Goal: Task Accomplishment & Management: Use online tool/utility

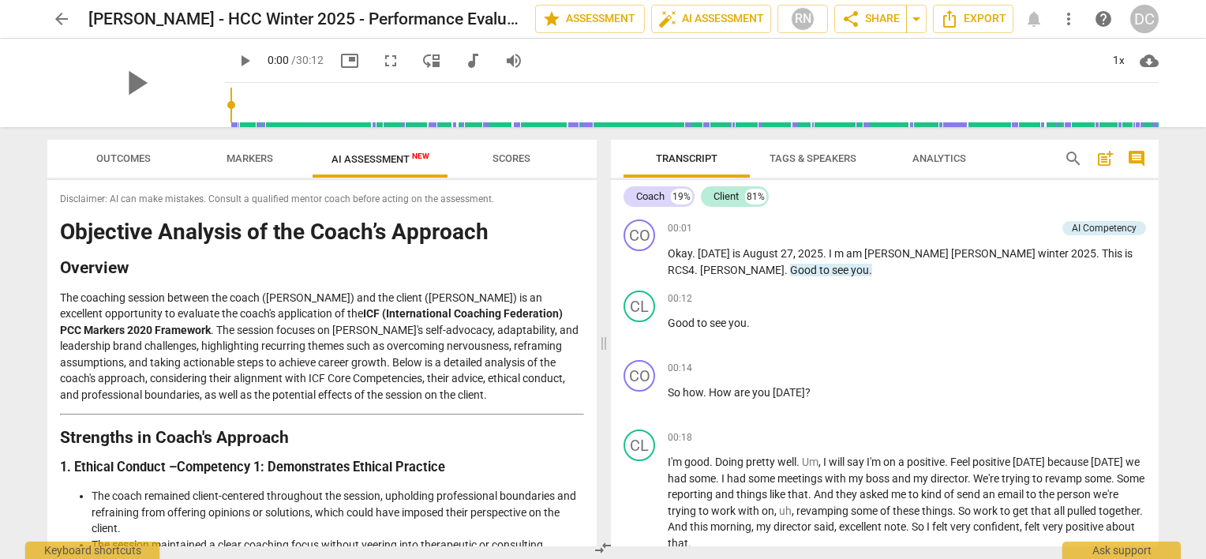
scroll to position [1578, 0]
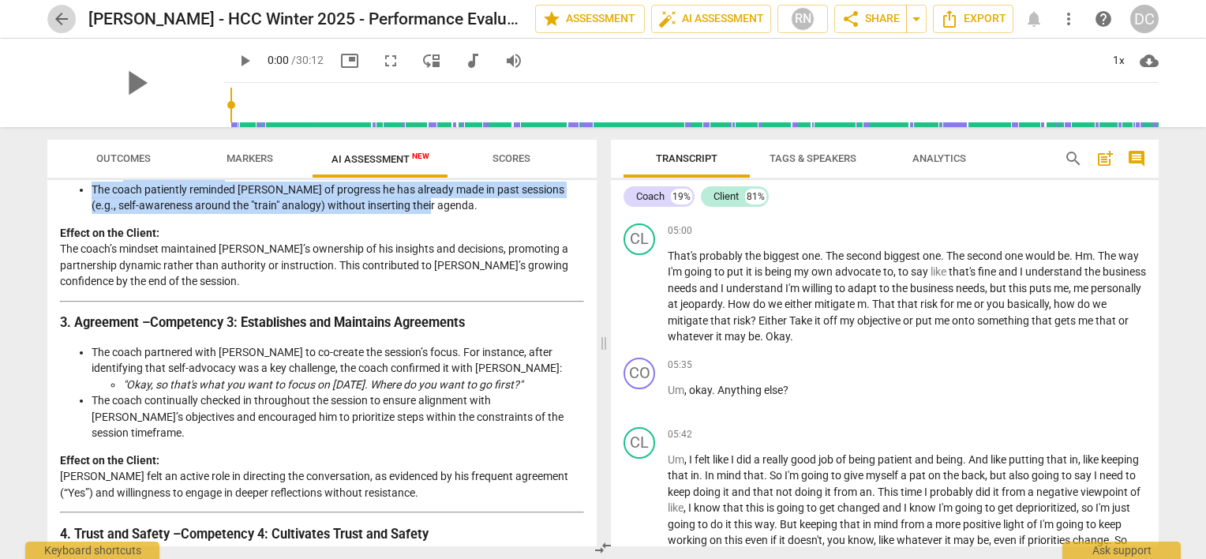
click at [62, 15] on span "arrow_back" at bounding box center [61, 18] width 19 height 19
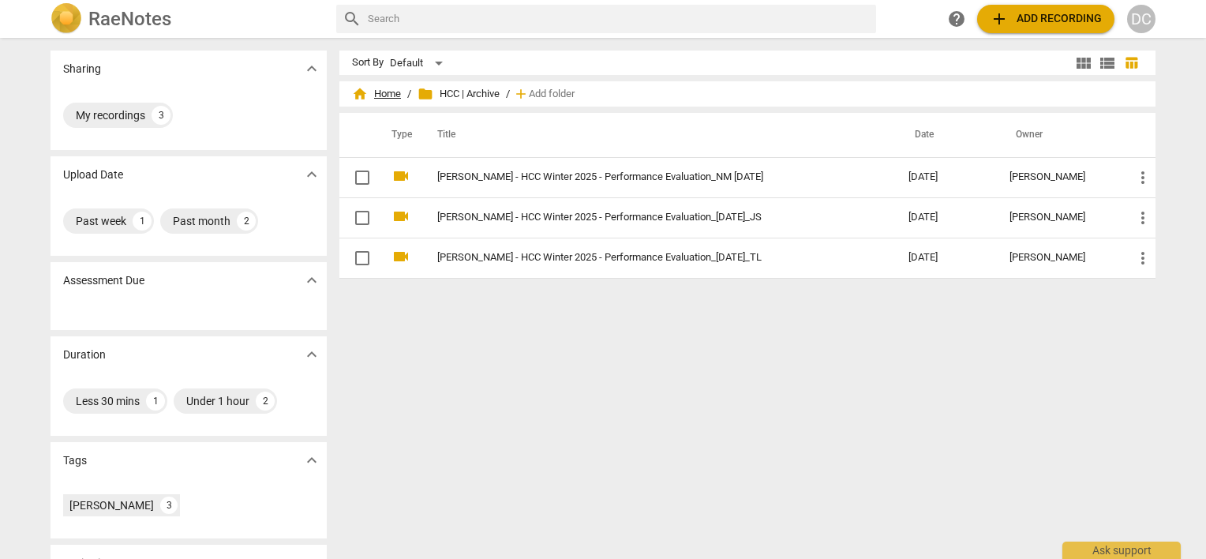
click at [376, 98] on span "home Home" at bounding box center [376, 94] width 49 height 16
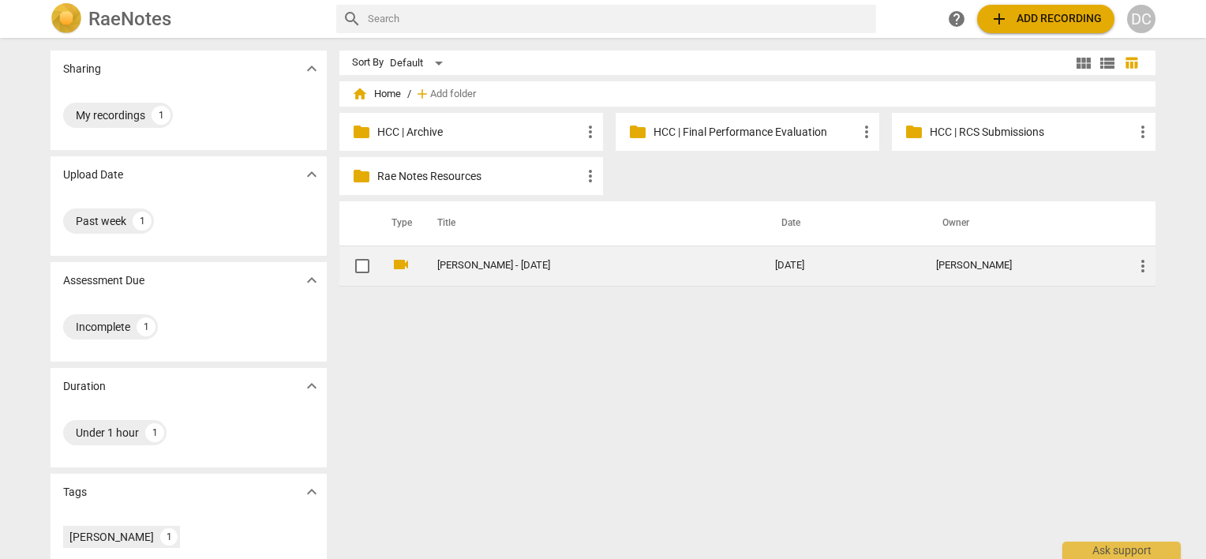
click at [468, 264] on link "[PERSON_NAME] - [DATE]" at bounding box center [577, 266] width 281 height 12
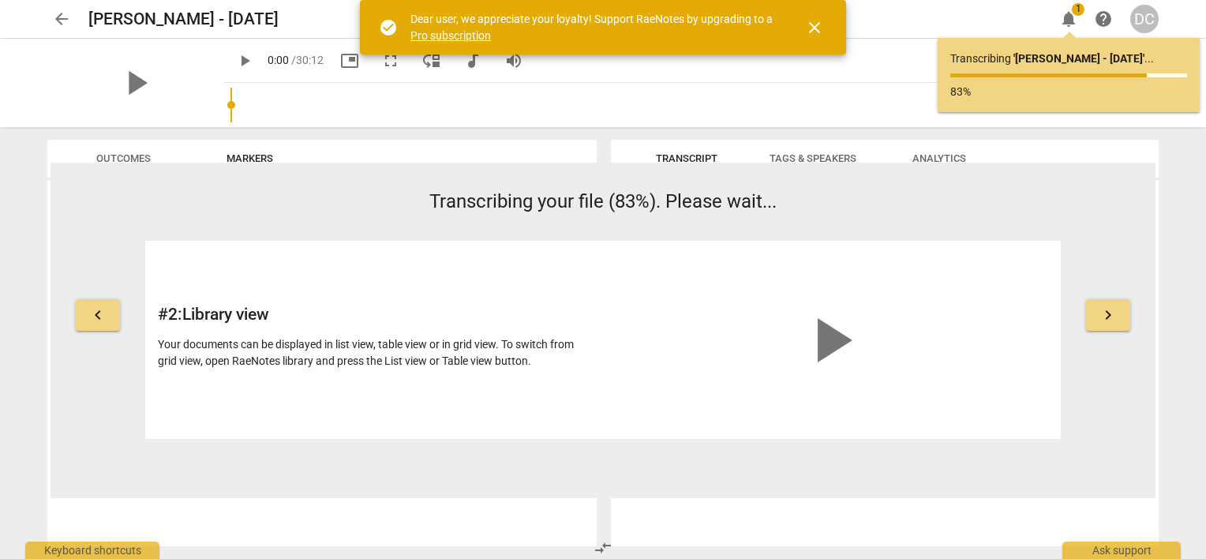
click at [63, 9] on button "arrow_back" at bounding box center [61, 19] width 28 height 28
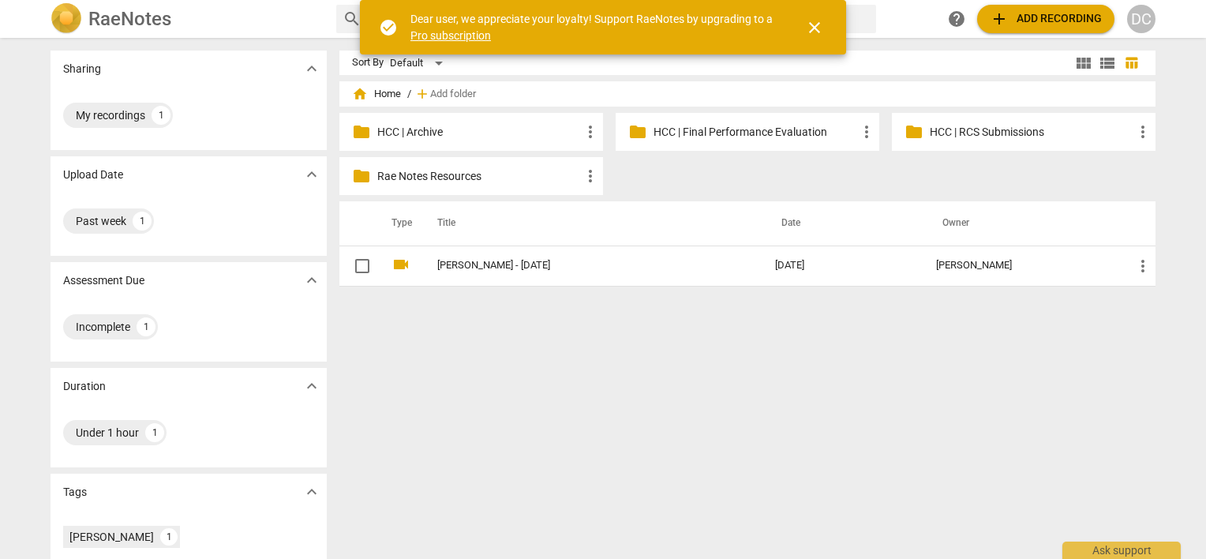
click at [435, 137] on p "HCC | Archive" at bounding box center [479, 132] width 204 height 17
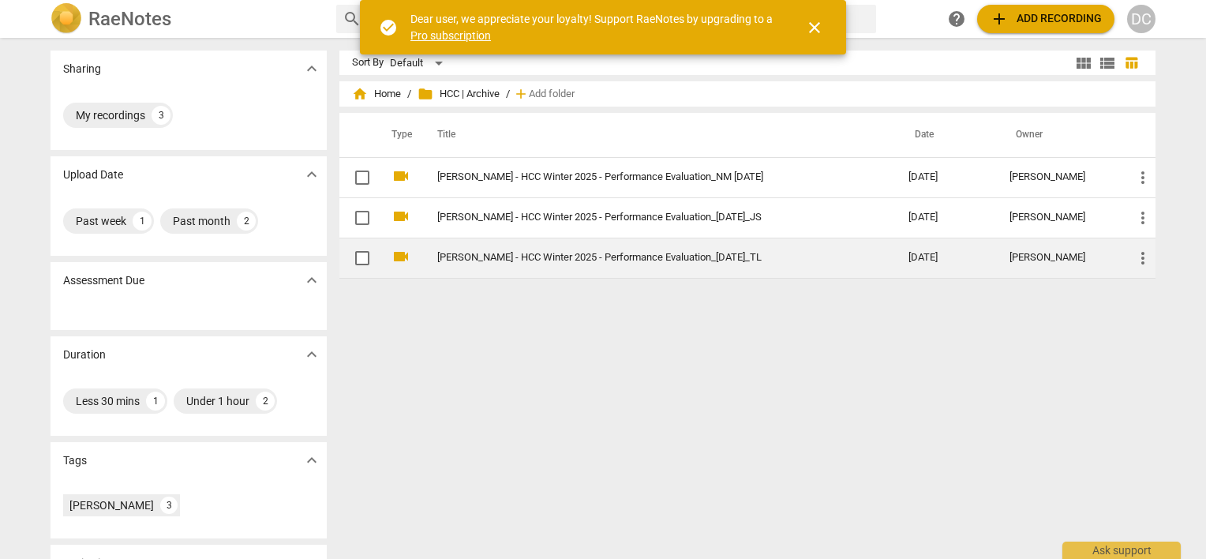
click at [519, 253] on link "[PERSON_NAME] - HCC Winter 2025 - Performance Evaluation_[DATE]_TL" at bounding box center [644, 258] width 414 height 12
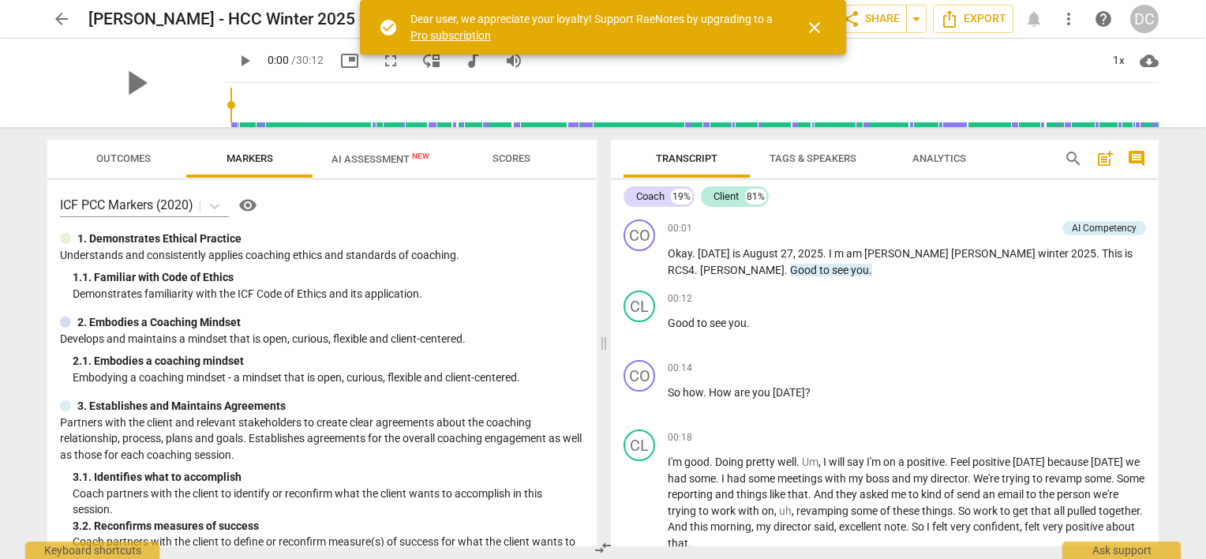
click at [378, 163] on span "AI Assessment New" at bounding box center [380, 159] width 98 height 12
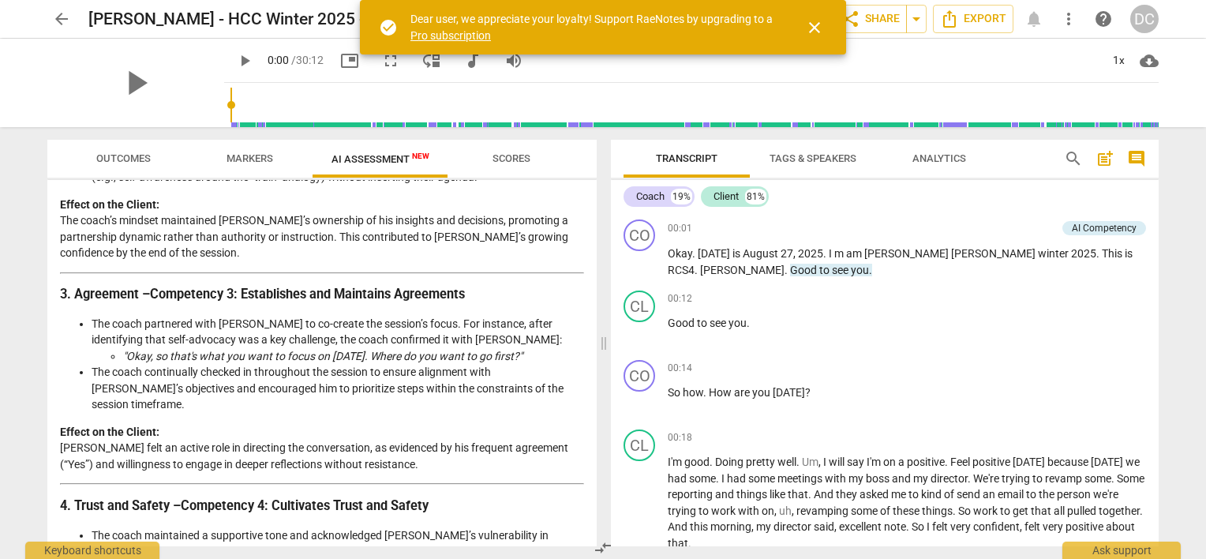
scroll to position [739, 0]
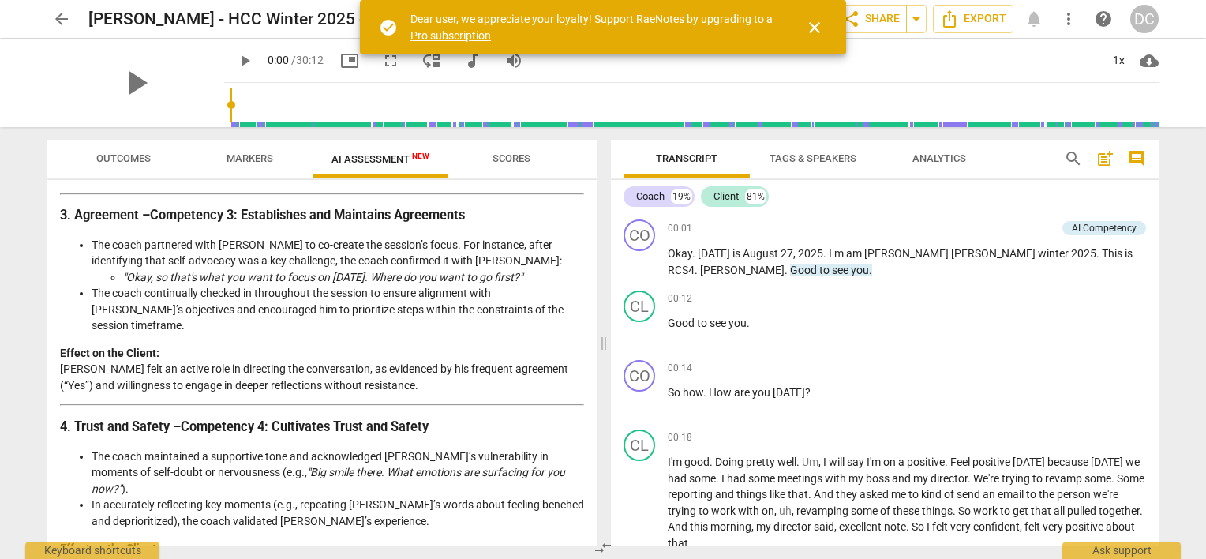
click at [312, 140] on button "AI Assessment New" at bounding box center [380, 159] width 136 height 38
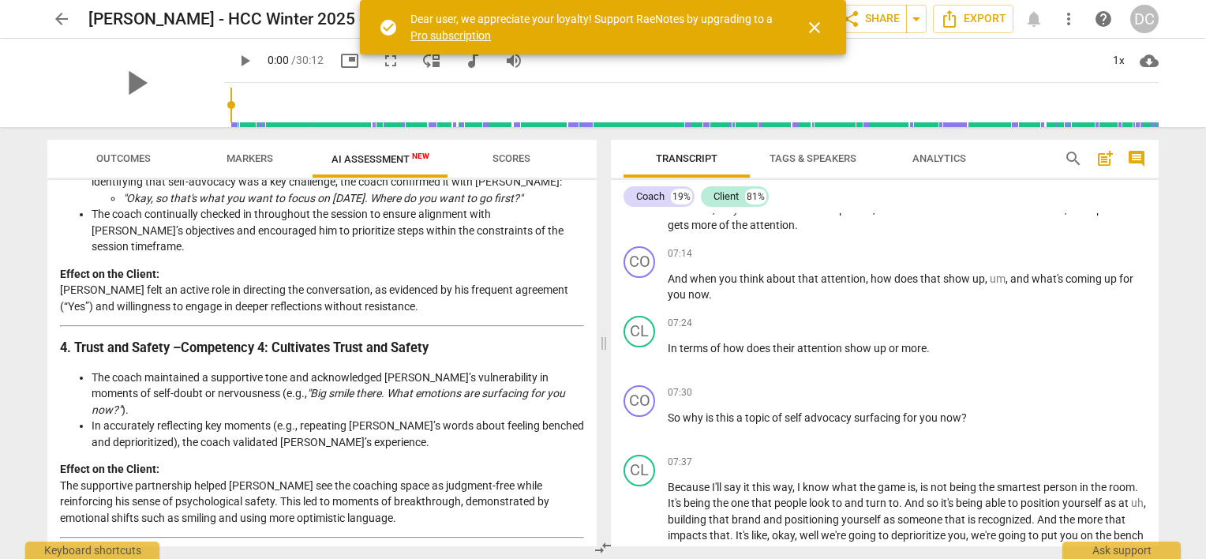
scroll to position [2209, 0]
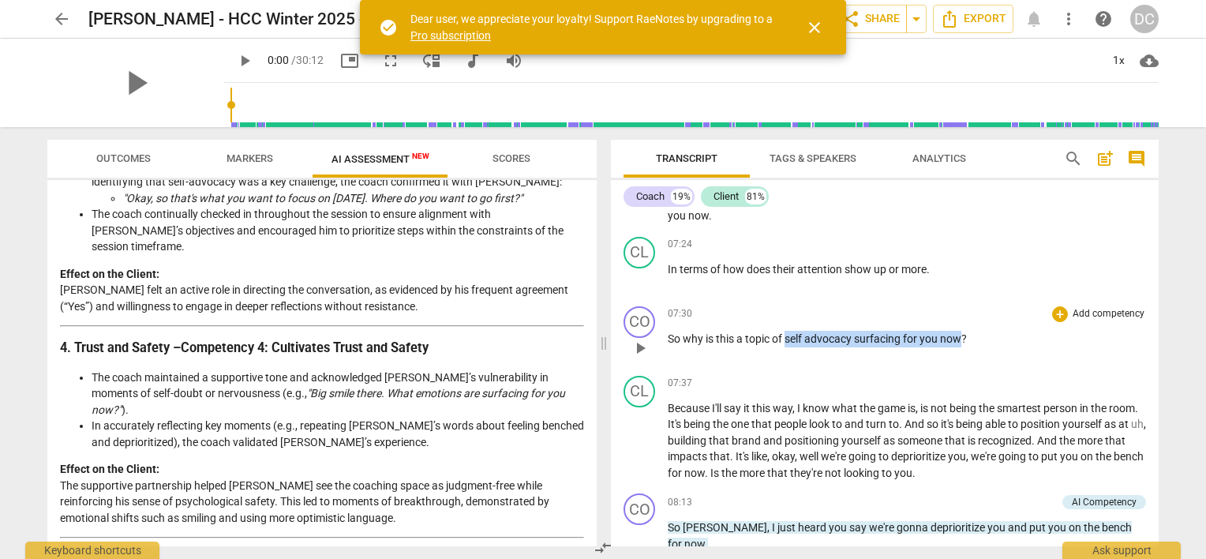
drag, startPoint x: 785, startPoint y: 354, endPoint x: 960, endPoint y: 346, distance: 175.4
click at [960, 346] on p "So why is this a topic of self advocacy surfacing for you now ?" at bounding box center [907, 339] width 478 height 17
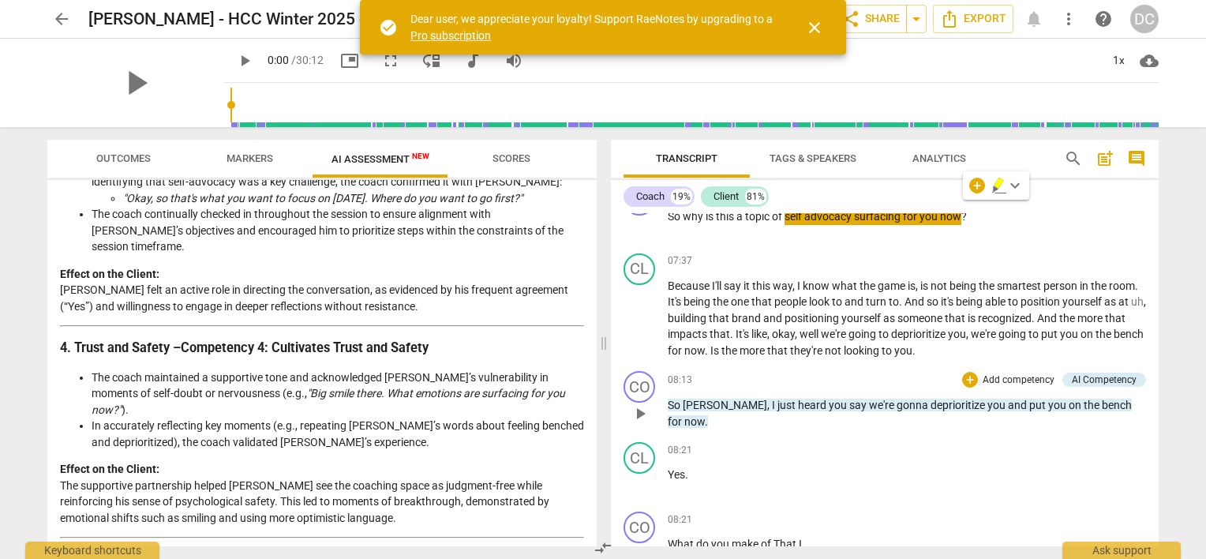
scroll to position [2367, 0]
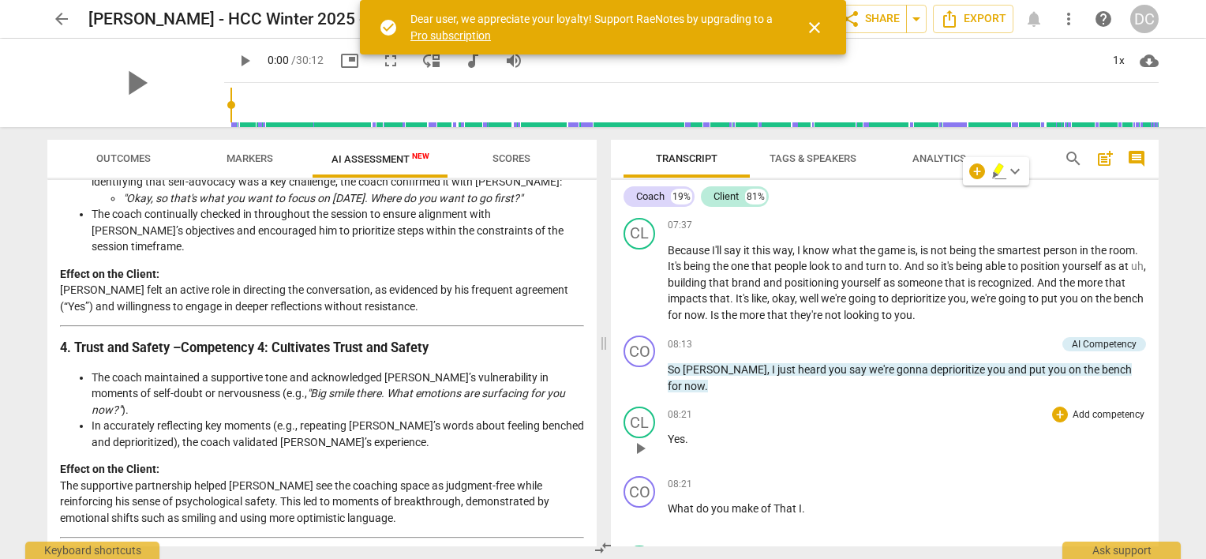
click at [754, 463] on div "08:21 + Add competency keyboard_arrow_right Yes ." at bounding box center [907, 434] width 478 height 57
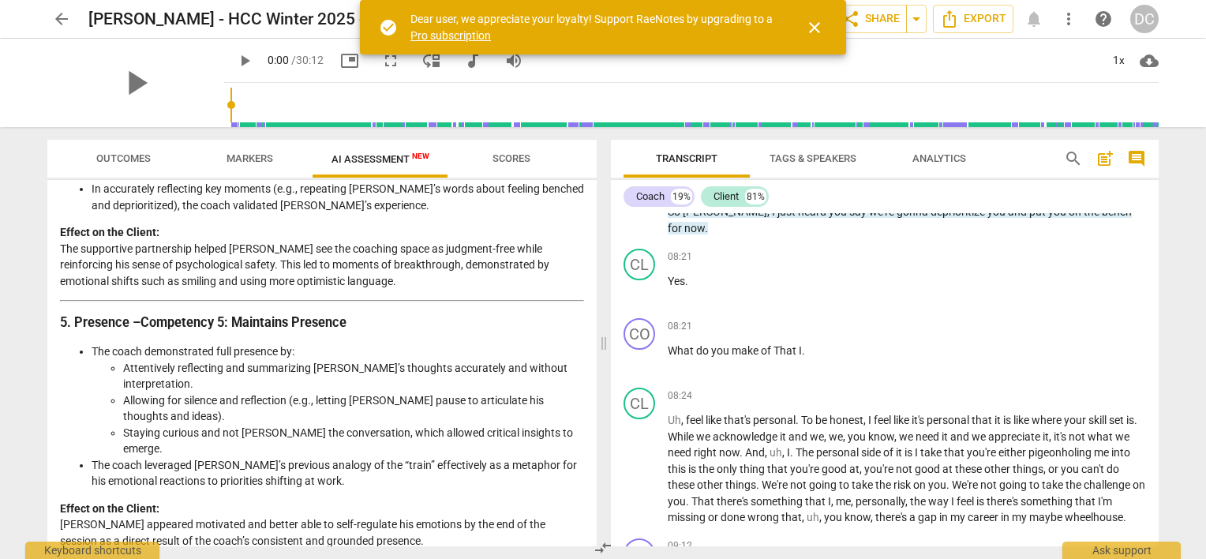
scroll to position [1054, 0]
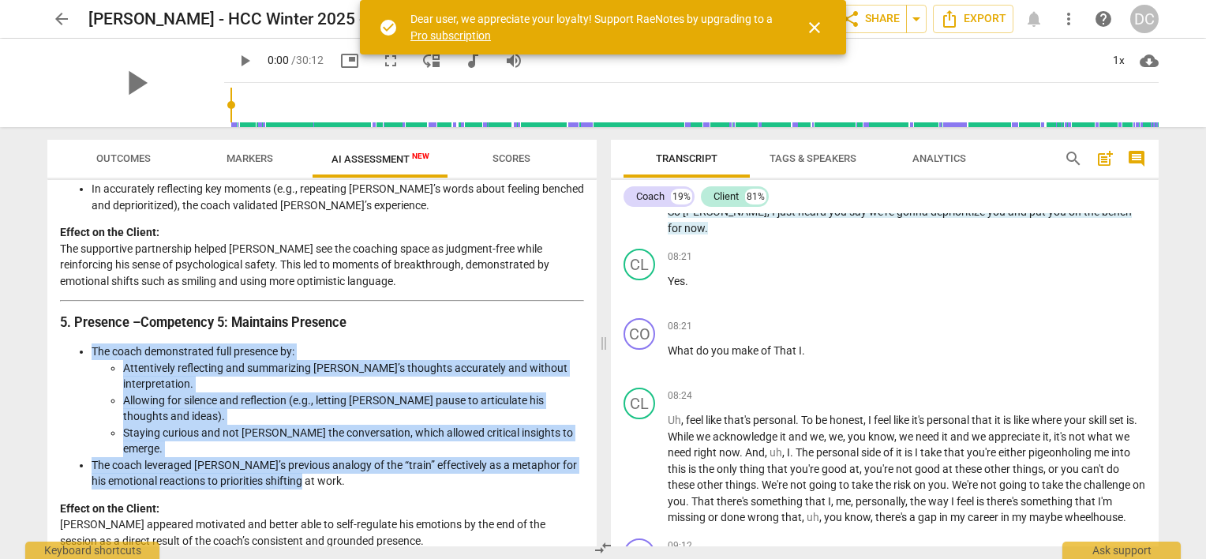
drag, startPoint x: 95, startPoint y: 316, endPoint x: 347, endPoint y: 417, distance: 271.7
click at [347, 417] on ul "The coach demonstrated full presence by: Attentively reflecting and summarizing…" at bounding box center [322, 416] width 524 height 146
copy ul "The coach demonstrated full presence by: Attentively reflecting and summarizing…"
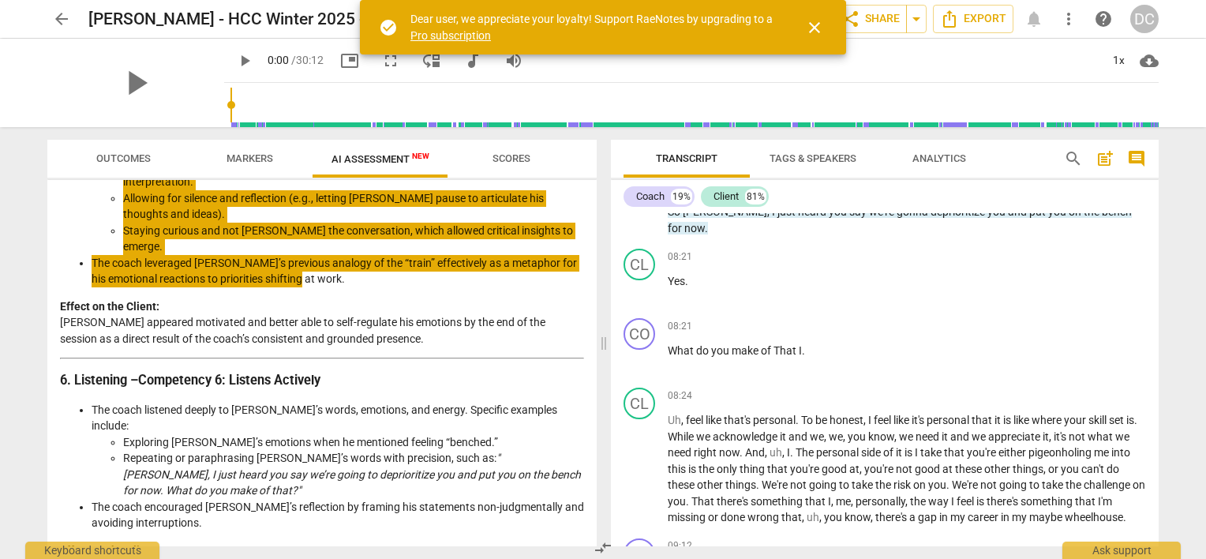
scroll to position [1291, 0]
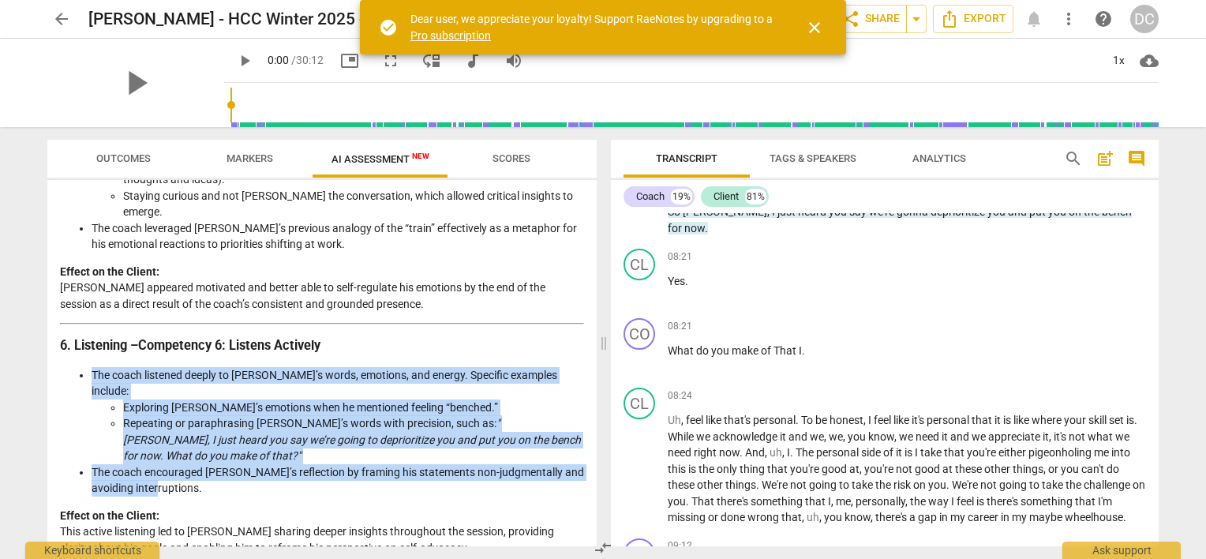
drag, startPoint x: 160, startPoint y: 392, endPoint x: 88, endPoint y: 307, distance: 111.9
click at [88, 367] on ul "The coach listened deeply to Tony’s words, emotions, and energy. Specific examp…" at bounding box center [322, 431] width 524 height 129
copy ul "The coach listened deeply to Tony’s words, emotions, and energy. Specific examp…"
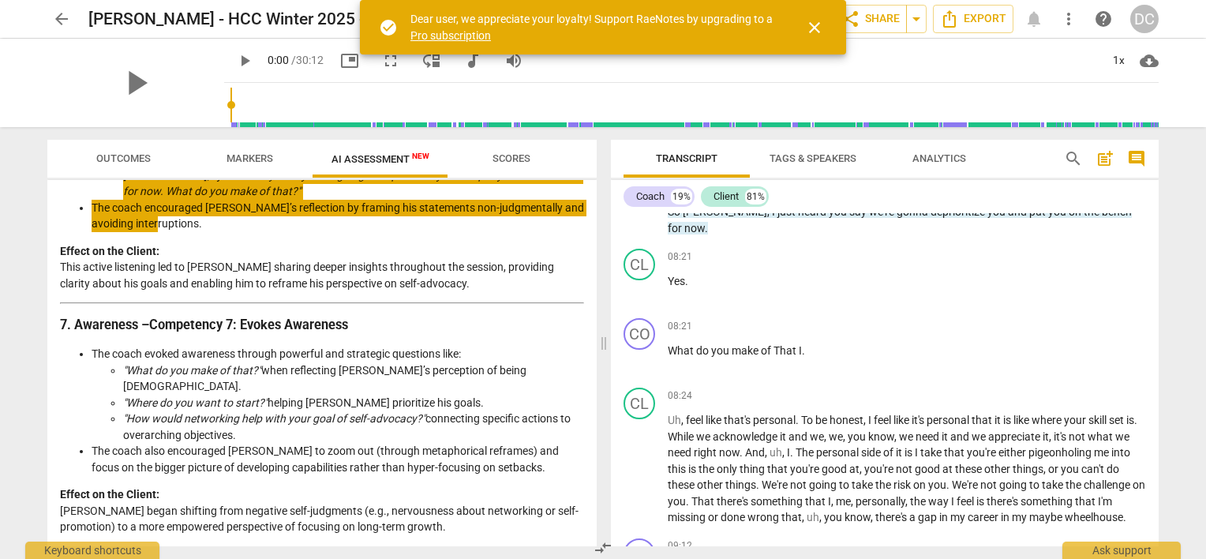
scroll to position [1528, 0]
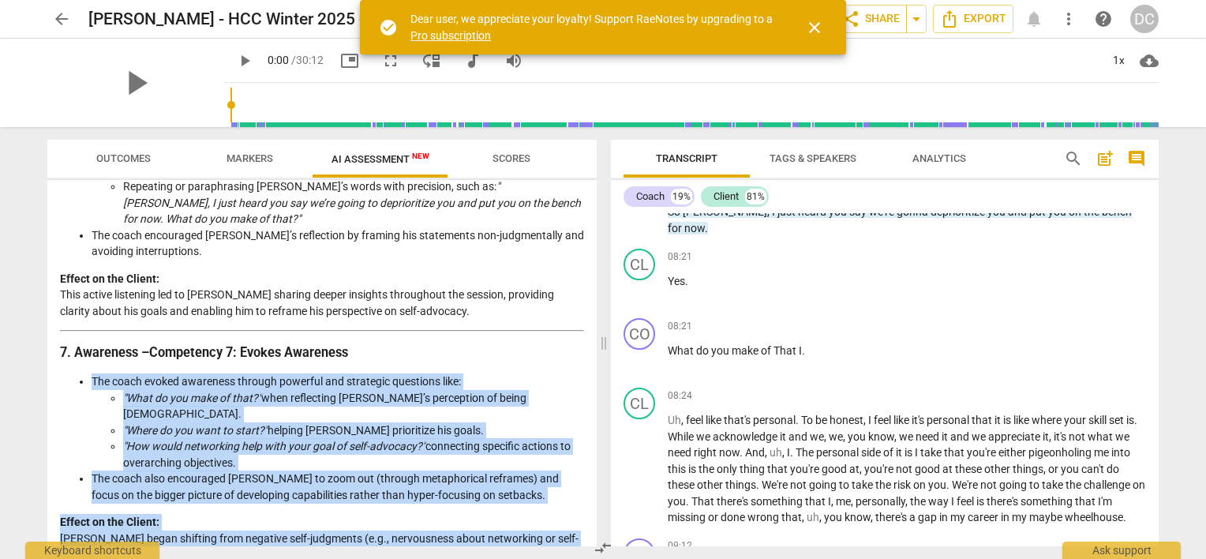
drag, startPoint x: 392, startPoint y: 439, endPoint x: 89, endPoint y: 273, distance: 345.4
click at [89, 273] on div "Objective Analysis of the Coach’s Approach Overview The coaching session betwee…" at bounding box center [322, 139] width 524 height 2892
copy div "The coach evoked awareness through powerful and strategic questions like: "What…"
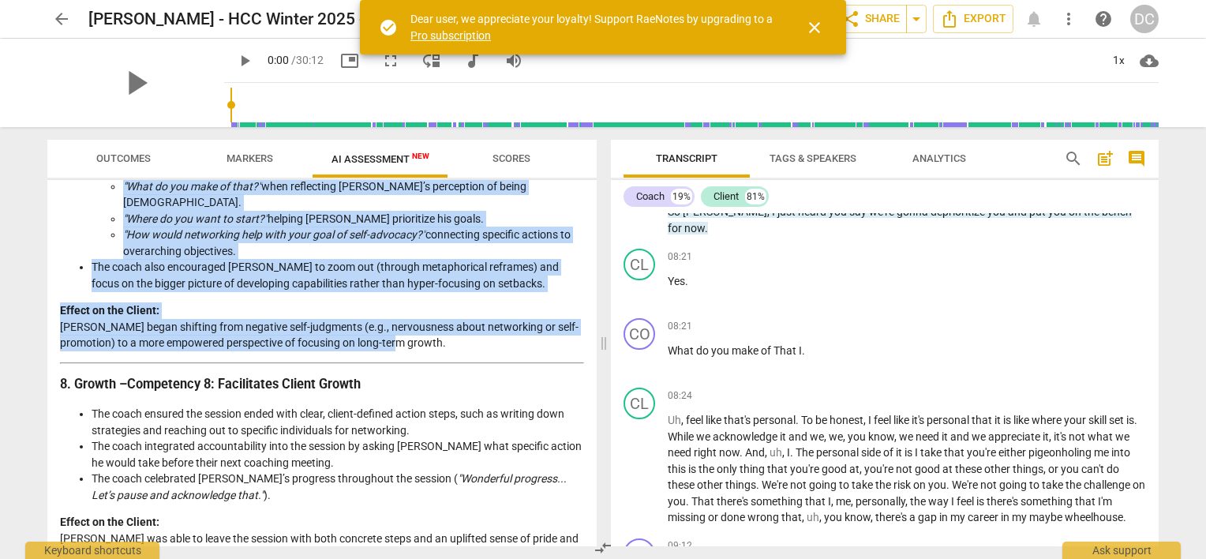
scroll to position [1764, 0]
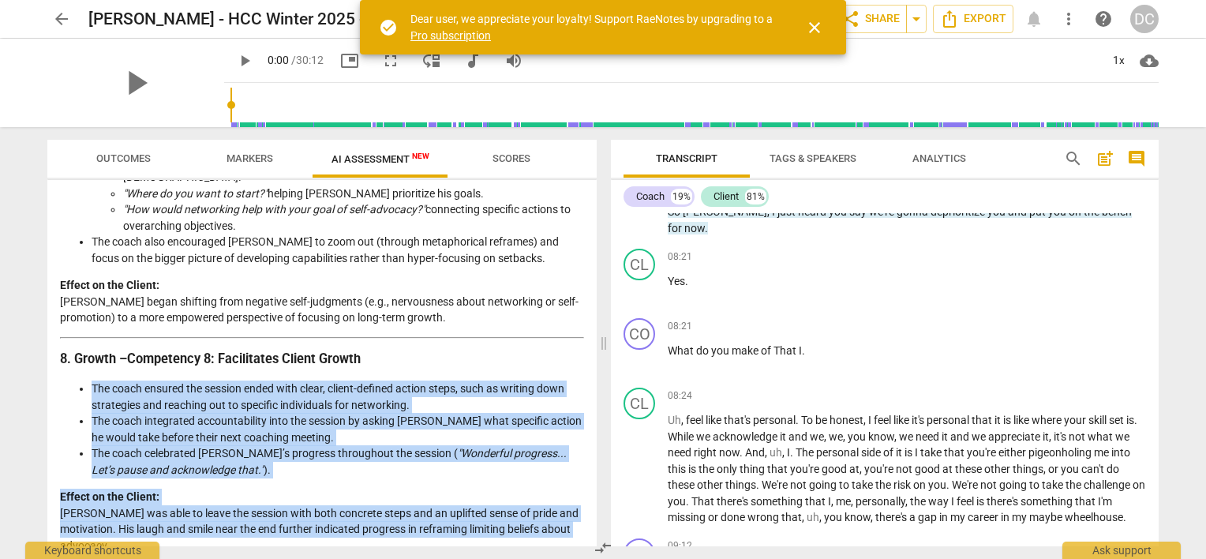
drag, startPoint x: 117, startPoint y: 431, endPoint x: 79, endPoint y: 276, distance: 159.2
copy div "The coach ensured the session ended with clear, client-defined action steps, su…"
click at [229, 445] on li "The coach celebrated Tony’s progress throughout the session ( "Wonderful progre…" at bounding box center [338, 461] width 492 height 32
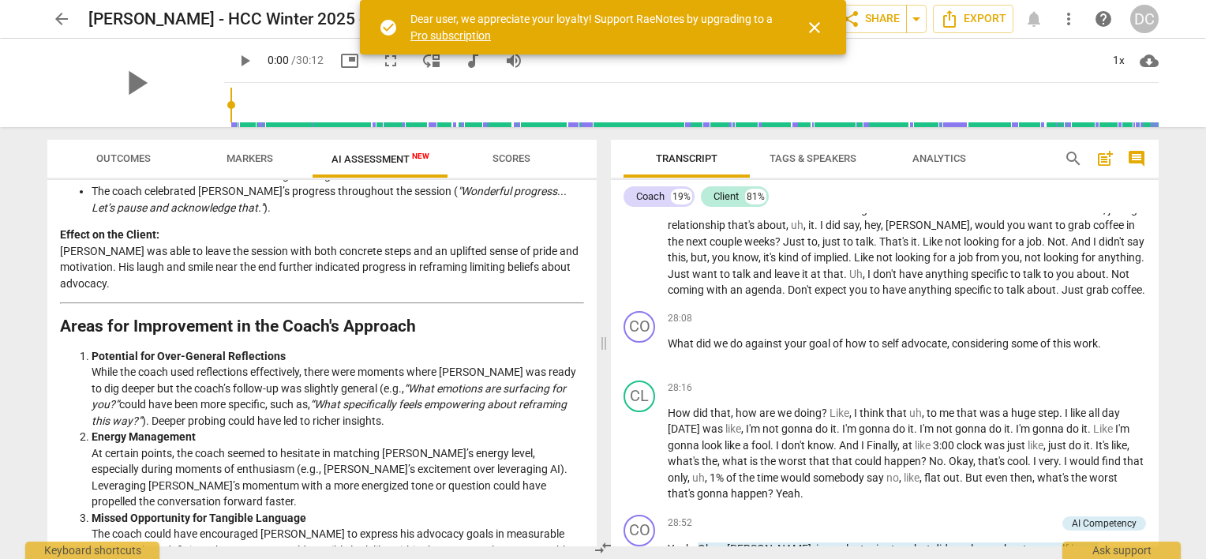
scroll to position [2159, 0]
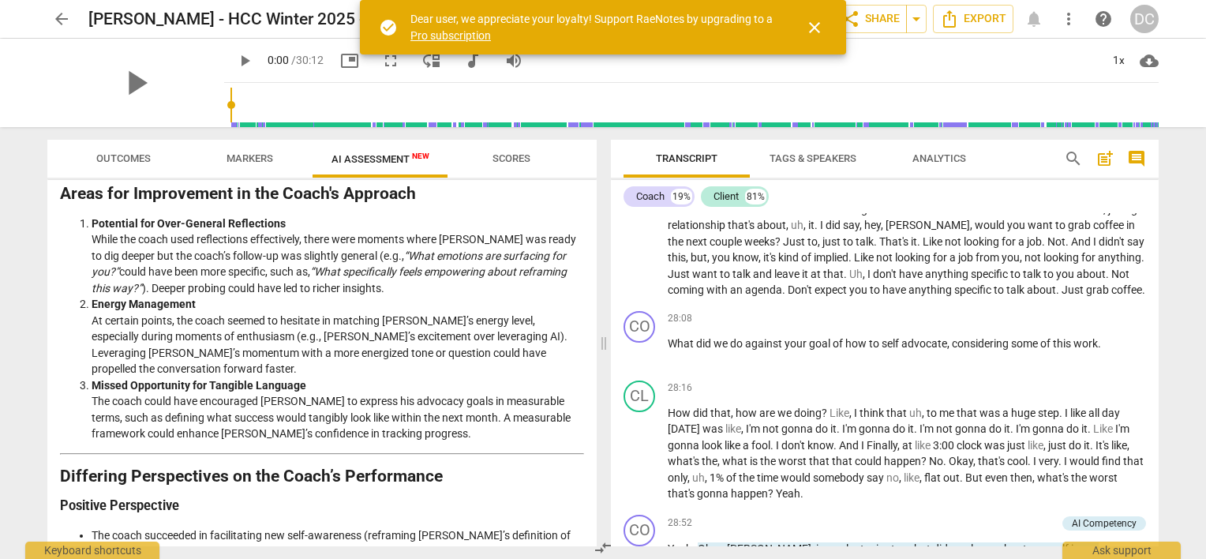
click at [54, 18] on span "arrow_back" at bounding box center [61, 18] width 19 height 19
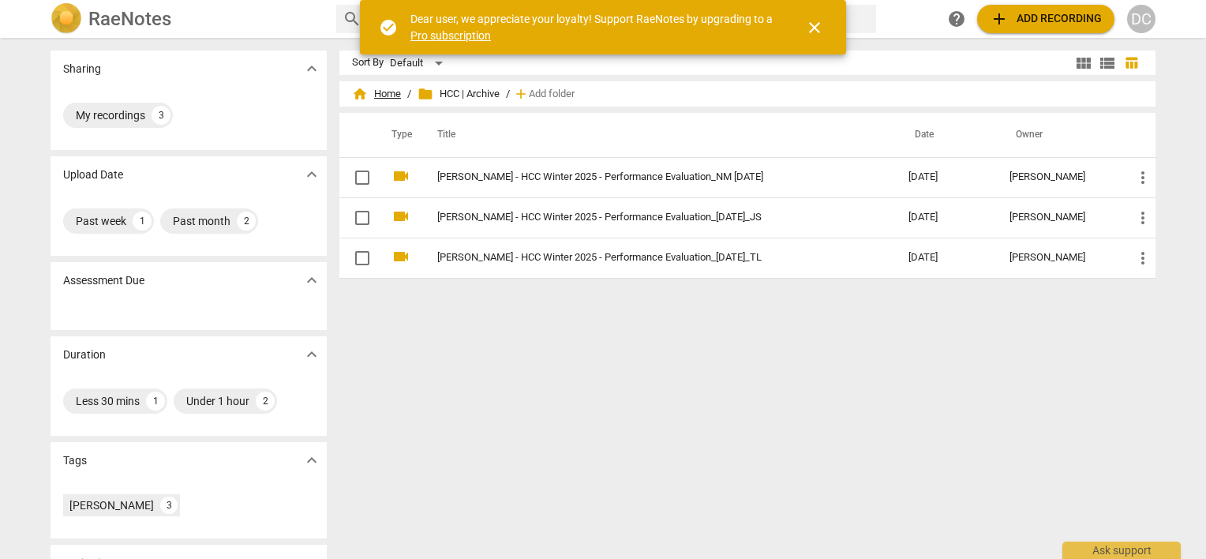
click at [364, 91] on span "home" at bounding box center [360, 94] width 16 height 16
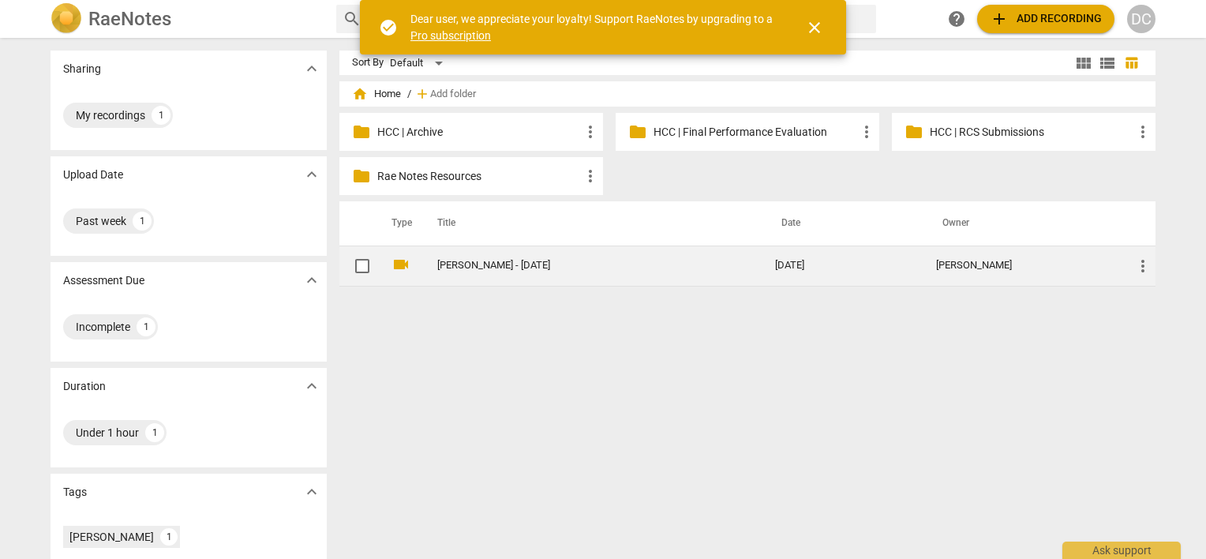
click at [455, 260] on link "[PERSON_NAME] - [DATE]" at bounding box center [577, 266] width 281 height 12
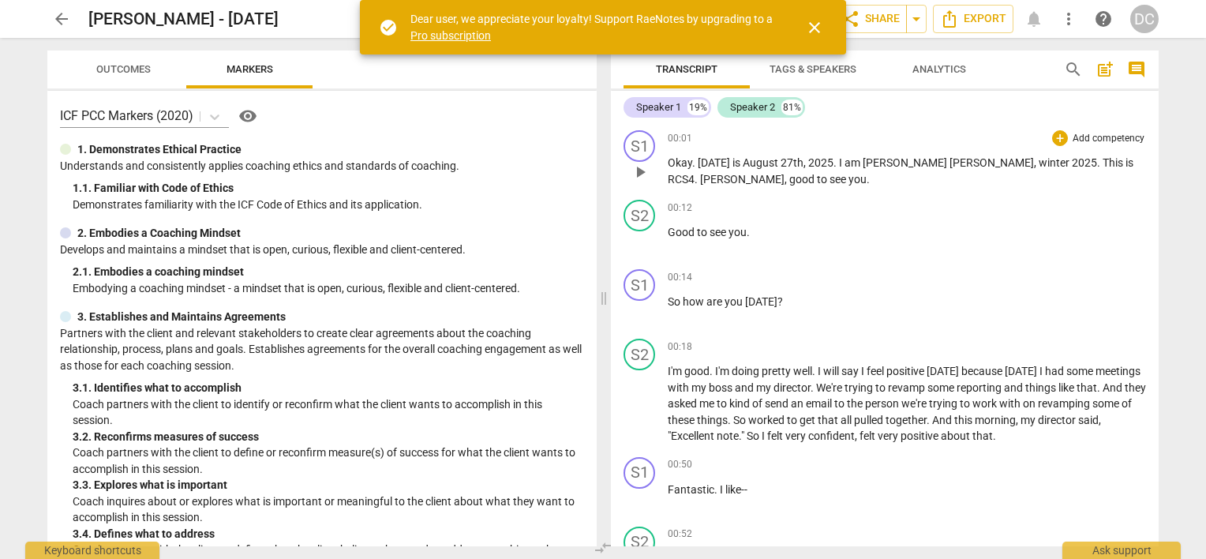
click at [807, 27] on span "close" at bounding box center [814, 27] width 19 height 19
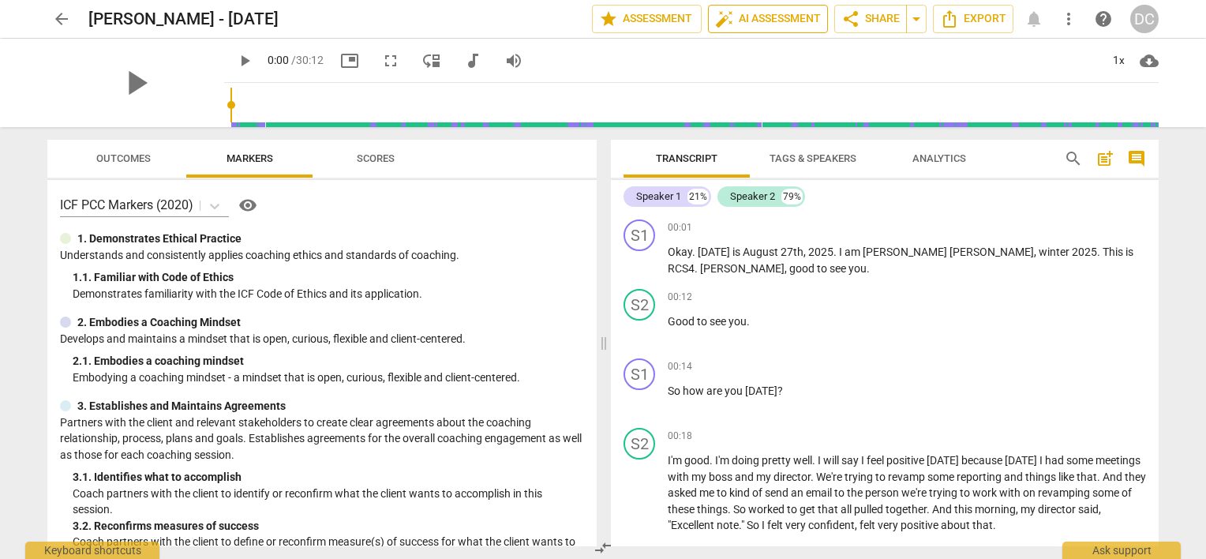
click at [779, 10] on span "auto_fix_high AI Assessment" at bounding box center [768, 18] width 106 height 19
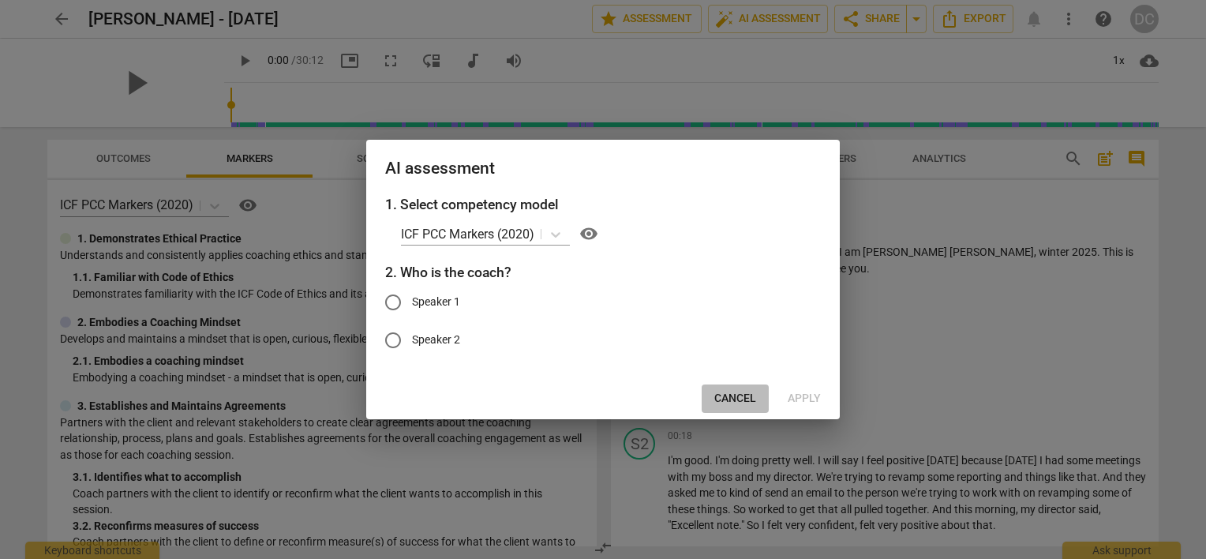
click at [735, 402] on span "Cancel" at bounding box center [735, 399] width 42 height 16
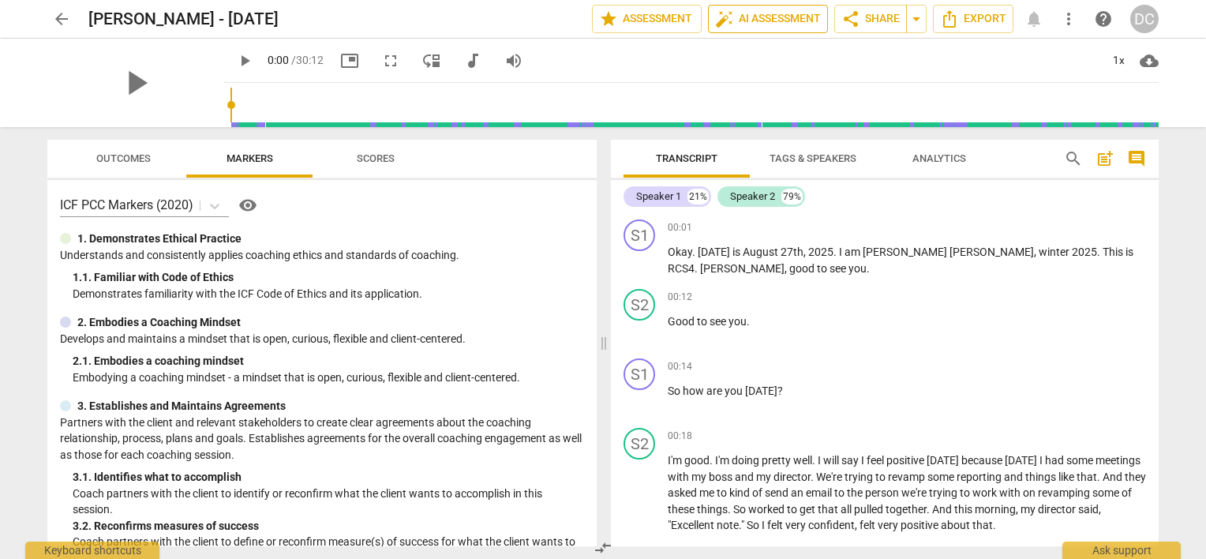
click at [759, 9] on button "auto_fix_high AI Assessment" at bounding box center [768, 19] width 120 height 28
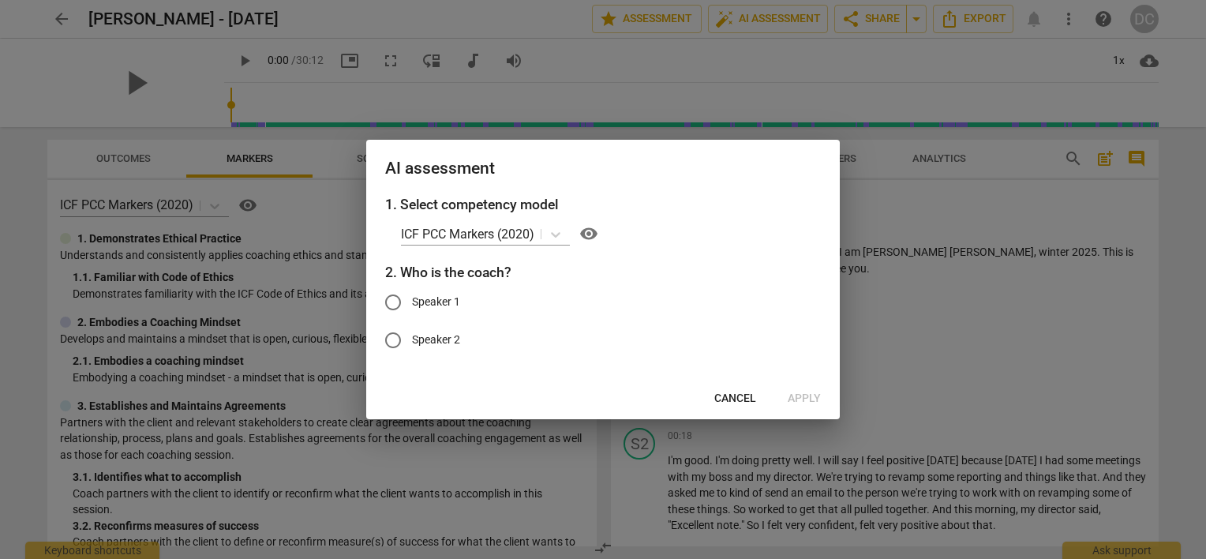
click at [390, 300] on input "Speaker 1" at bounding box center [393, 302] width 38 height 38
radio input "true"
click at [806, 398] on span "Apply" at bounding box center [803, 399] width 33 height 16
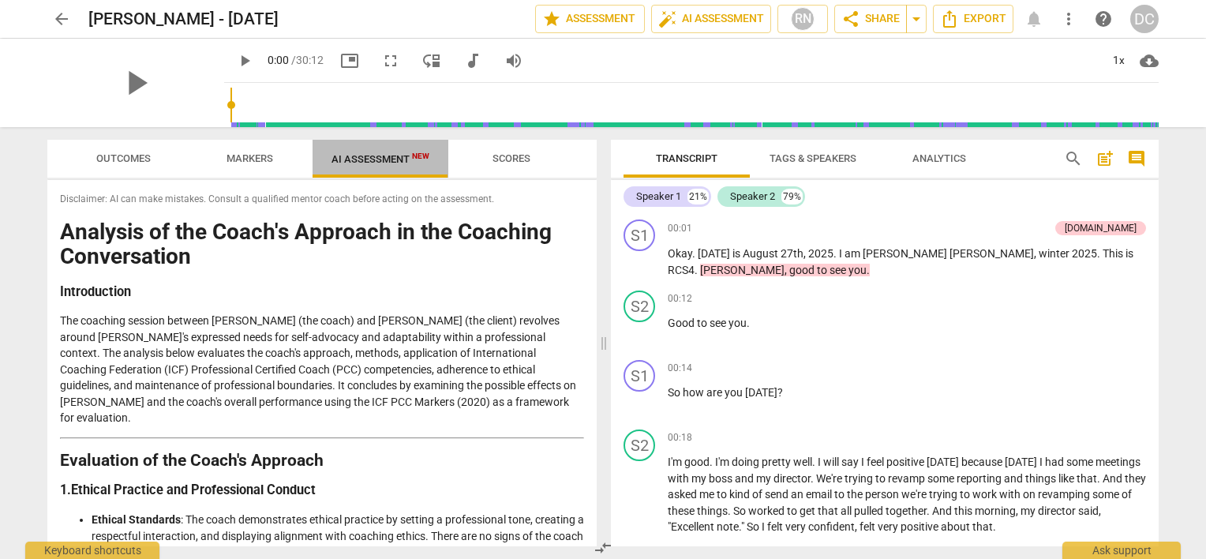
click at [387, 163] on span "AI Assessment New" at bounding box center [380, 159] width 98 height 12
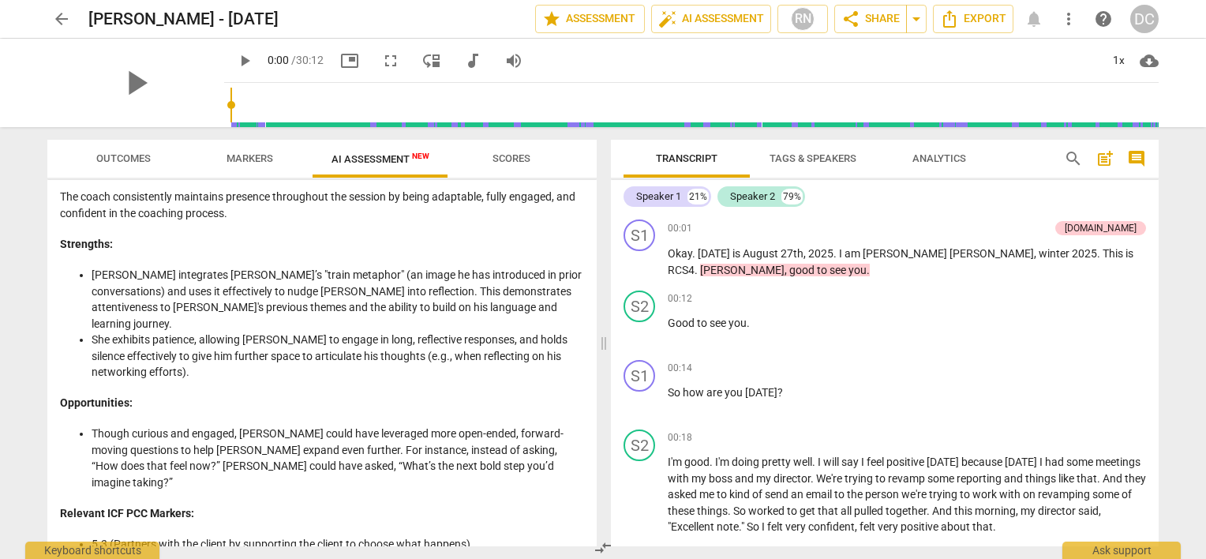
scroll to position [1736, 0]
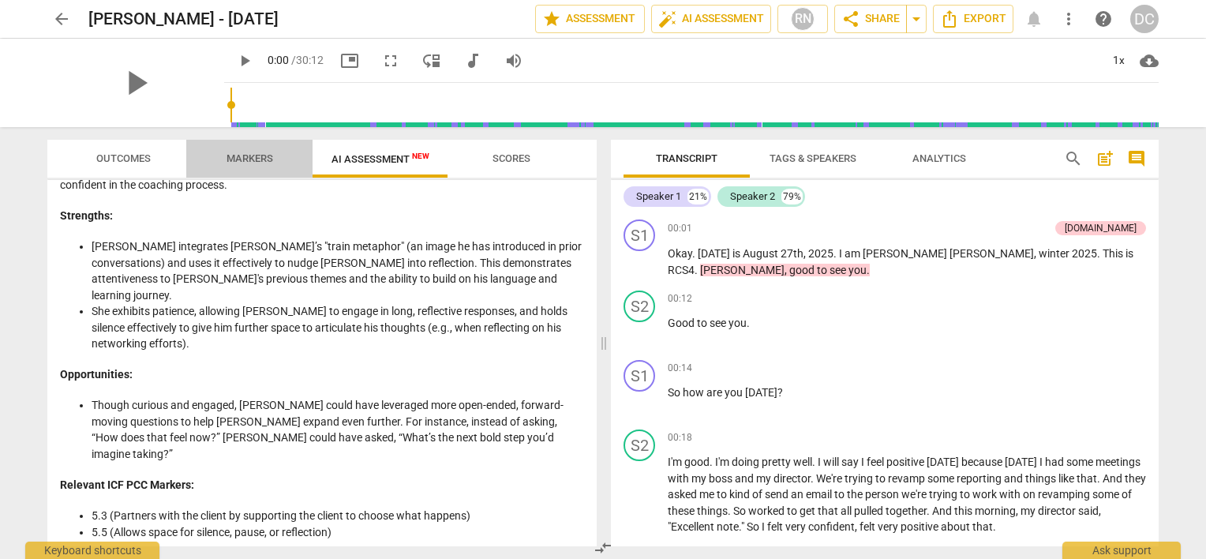
click at [256, 152] on span "Markers" at bounding box center [249, 158] width 47 height 12
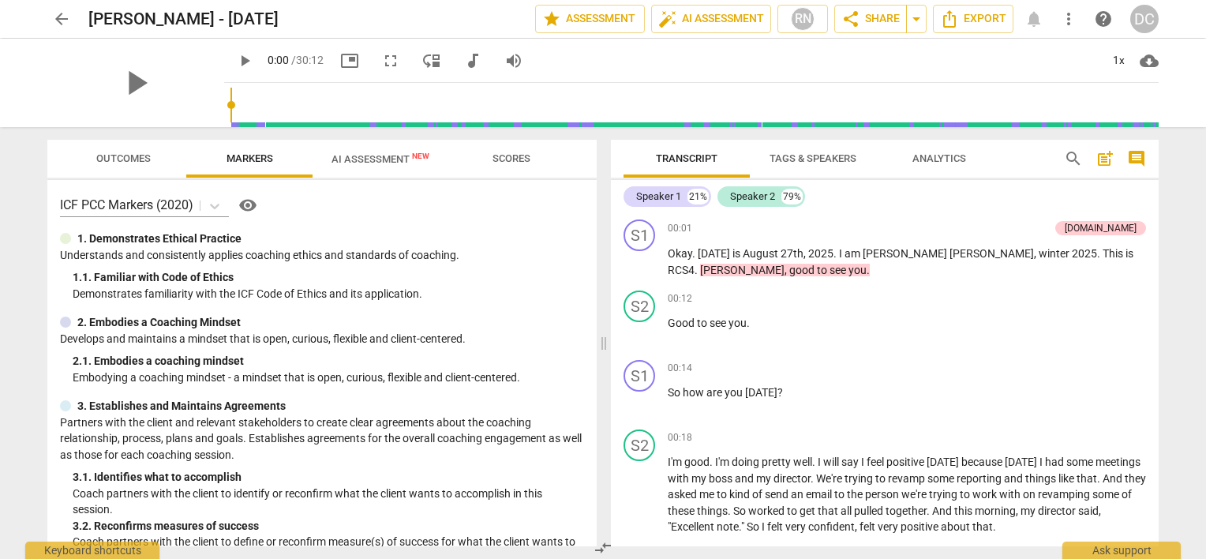
click at [364, 153] on span "AI Assessment New" at bounding box center [380, 159] width 98 height 12
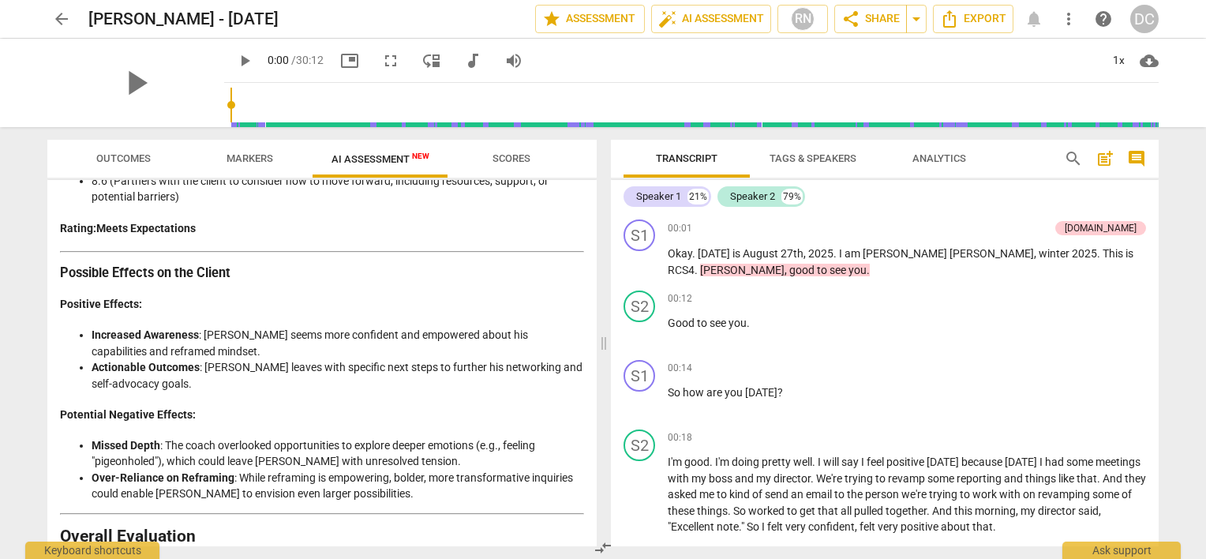
scroll to position [3329, 0]
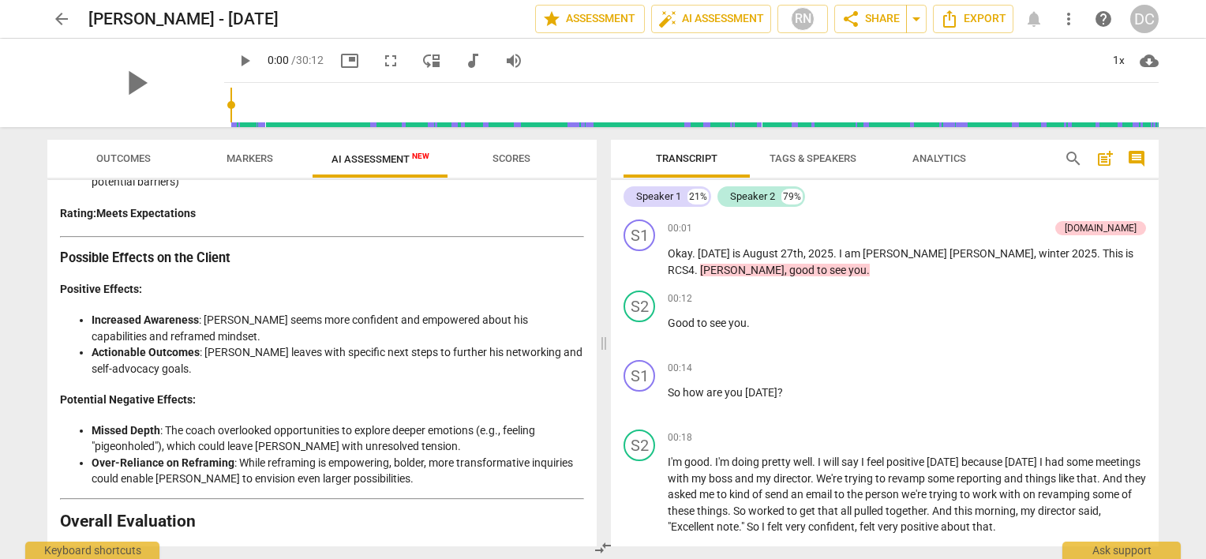
click at [241, 154] on span "Markers" at bounding box center [249, 158] width 47 height 12
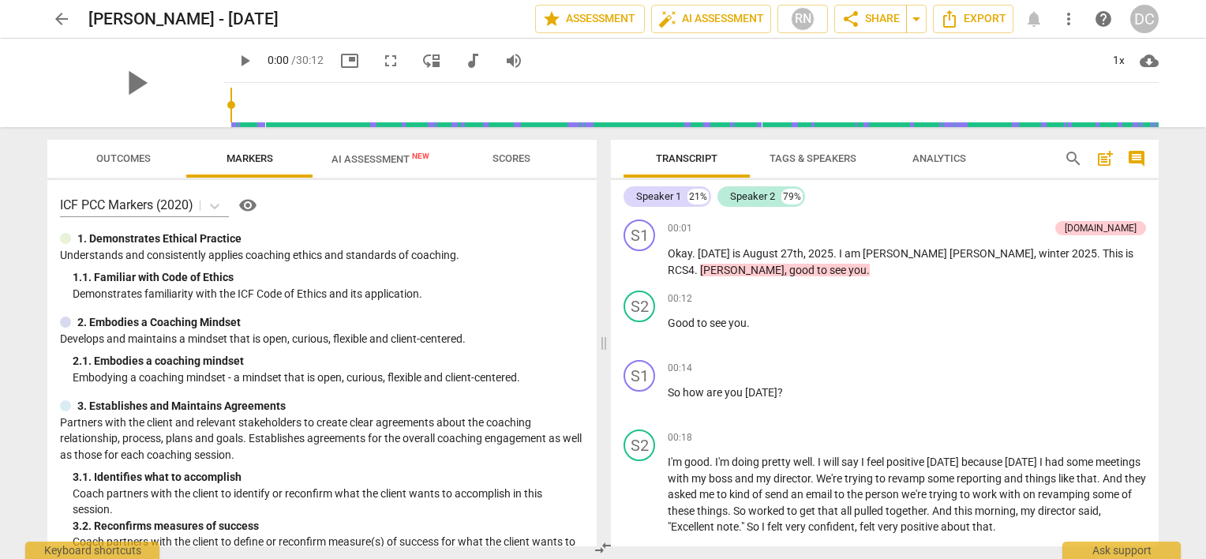
click at [499, 154] on span "Scores" at bounding box center [511, 158] width 38 height 12
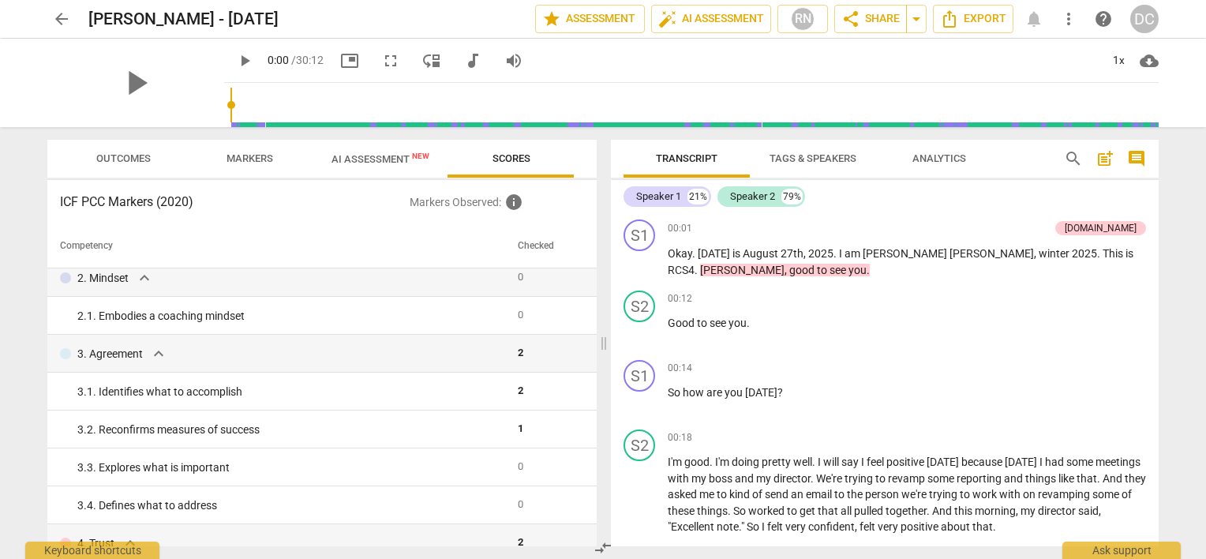
scroll to position [0, 0]
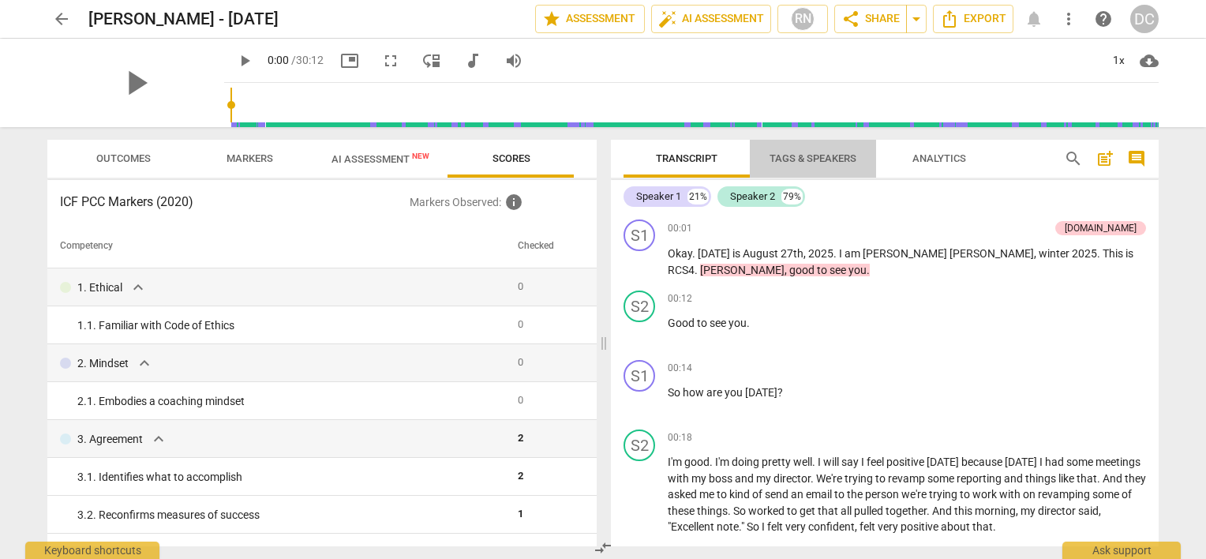
click at [777, 163] on span "Tags & Speakers" at bounding box center [812, 158] width 87 height 12
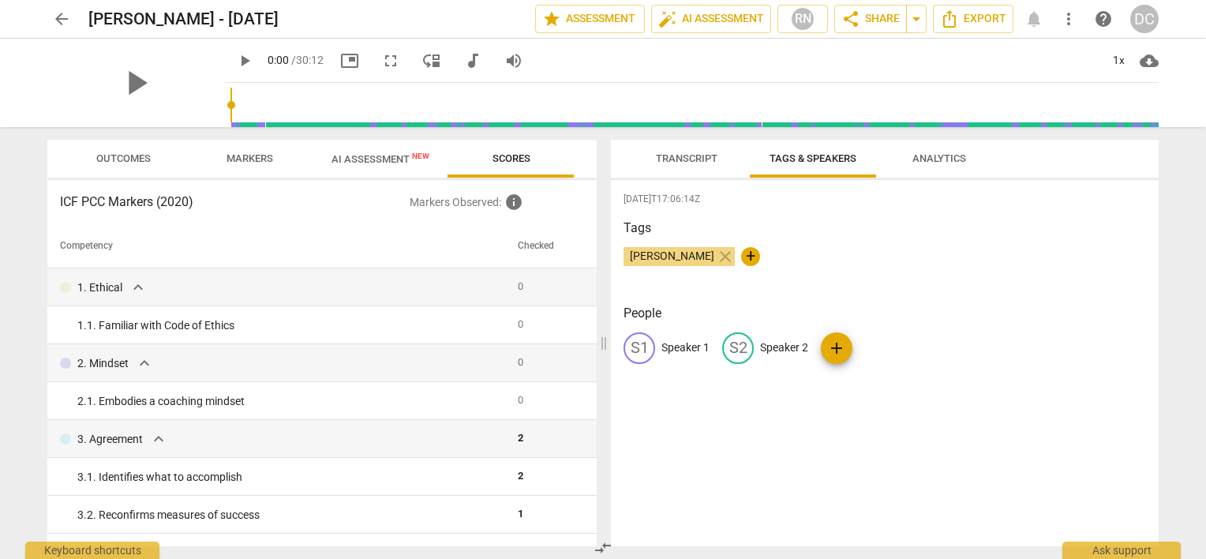
click at [672, 350] on p "Speaker 1" at bounding box center [685, 347] width 48 height 17
type input "Coach"
click at [886, 346] on p "Speaker 2" at bounding box center [886, 347] width 48 height 17
type input "Client"
click at [896, 409] on div "2025-09-22T17:06:14Z Tags Dina Coppola close + People CO Coach edit Client dele…" at bounding box center [885, 363] width 548 height 366
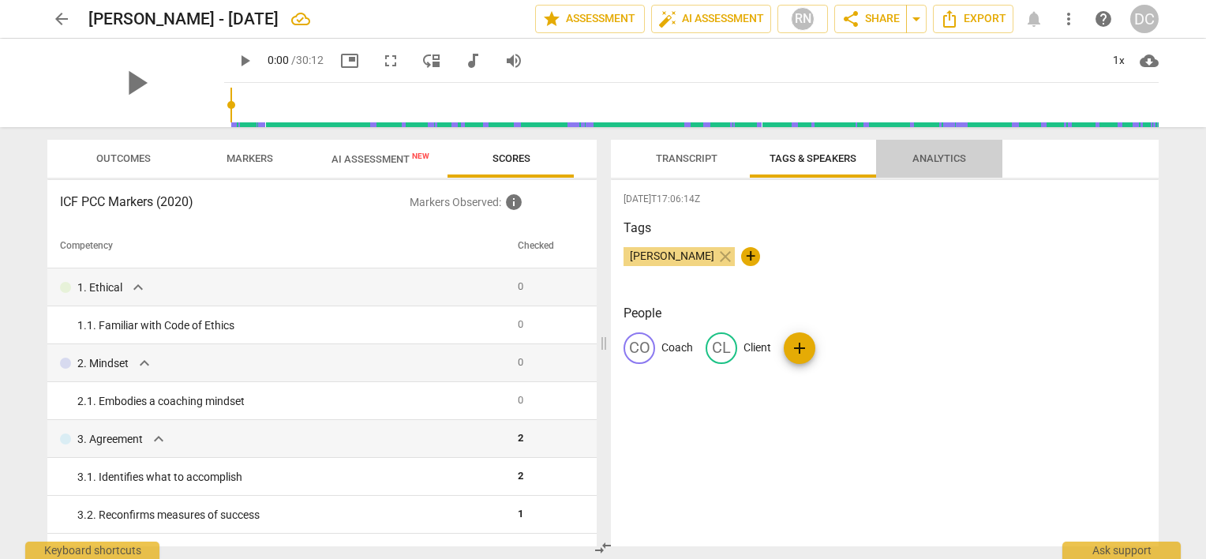
click at [933, 163] on span "Analytics" at bounding box center [939, 158] width 54 height 12
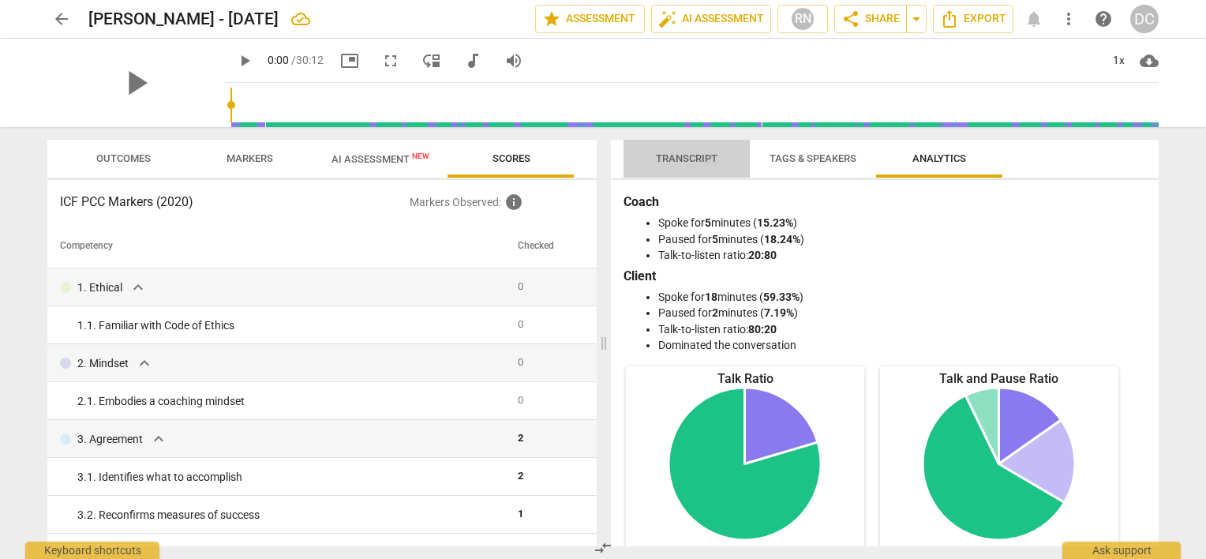
click at [688, 154] on span "Transcript" at bounding box center [687, 158] width 62 height 12
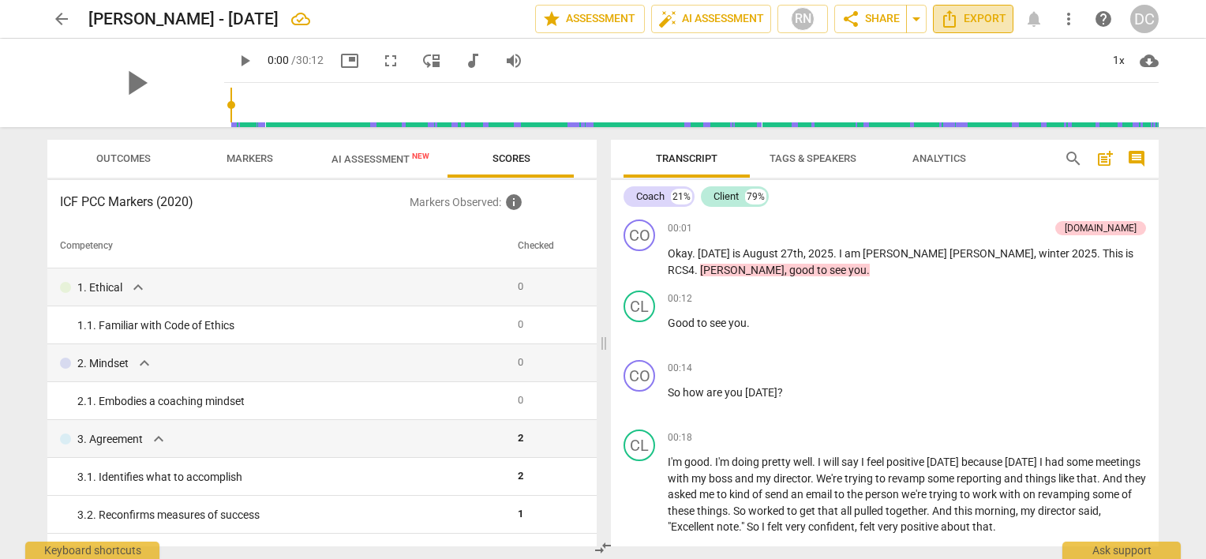
click at [971, 23] on span "Export" at bounding box center [973, 18] width 66 height 19
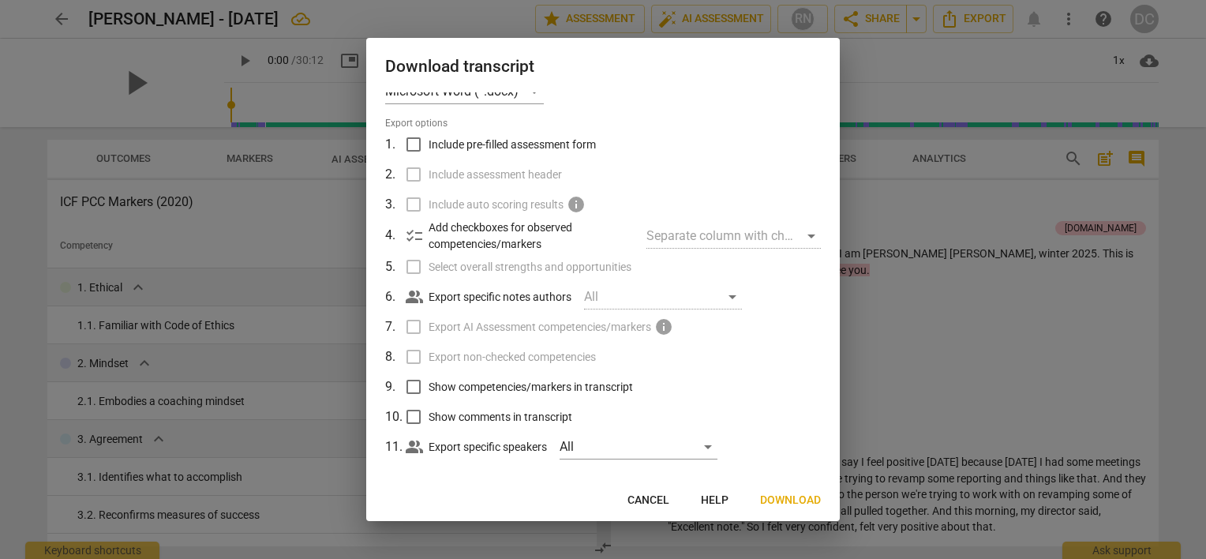
scroll to position [39, 0]
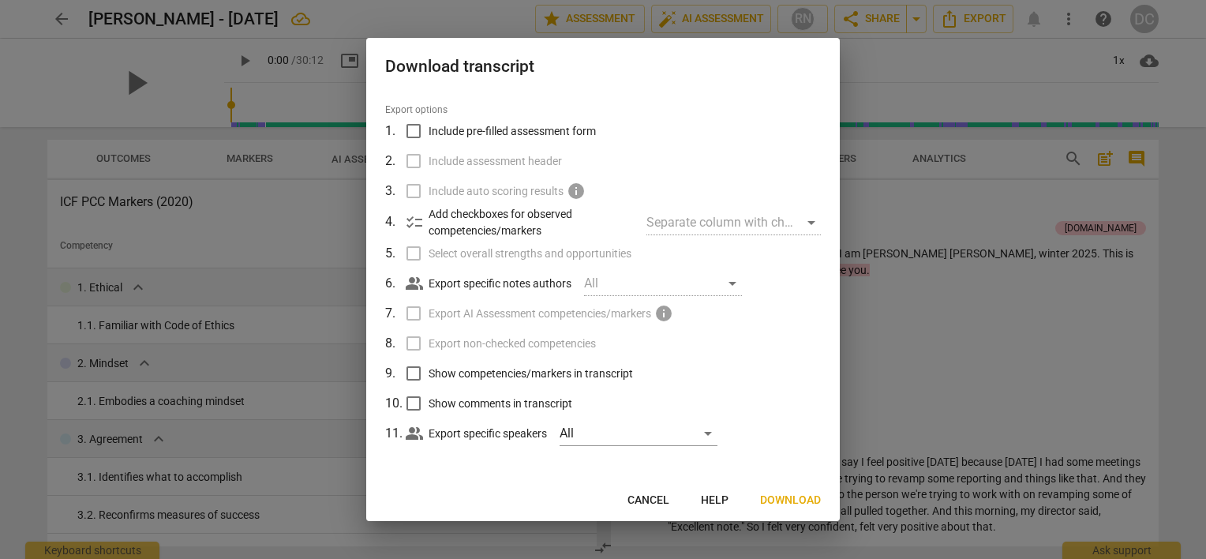
click at [783, 493] on span "Download" at bounding box center [790, 500] width 61 height 16
